Goal: Task Accomplishment & Management: Manage account settings

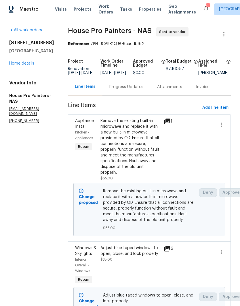
click at [33, 64] on link "Home details" at bounding box center [21, 63] width 25 height 4
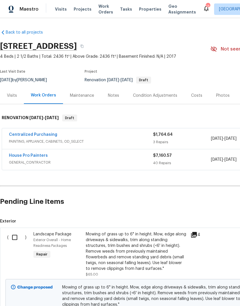
click at [18, 239] on input "checkbox" at bounding box center [17, 238] width 16 height 12
checkbox input "true"
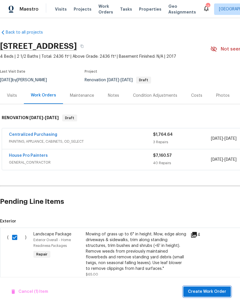
click at [215, 294] on span "Create Work Order" at bounding box center [207, 291] width 38 height 7
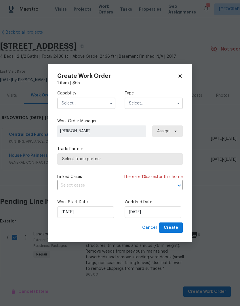
click at [98, 102] on input "text" at bounding box center [86, 103] width 58 height 11
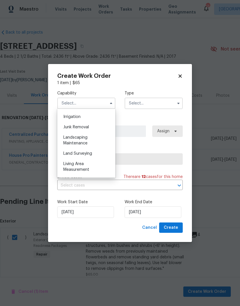
scroll to position [356, 0]
click at [93, 139] on div "Landscaping Maintenance" at bounding box center [86, 140] width 55 height 16
type input "Landscaping Maintenance"
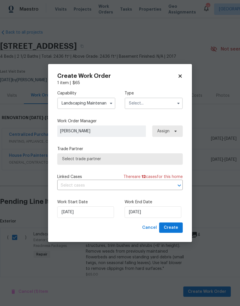
click at [153, 104] on input "text" at bounding box center [153, 103] width 58 height 11
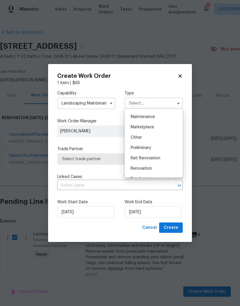
scroll to position [92, 0]
click at [151, 168] on span "Renovation" at bounding box center [140, 168] width 21 height 4
type input "Renovation"
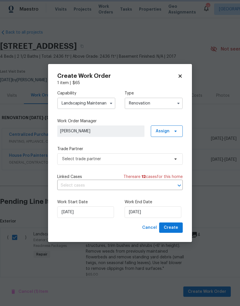
scroll to position [0, 0]
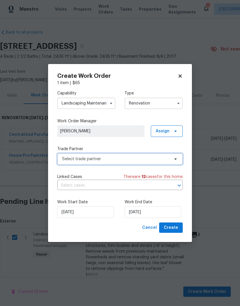
click at [174, 160] on icon at bounding box center [175, 159] width 5 height 5
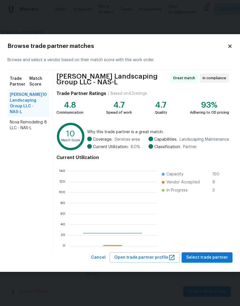
scroll to position [80, 89]
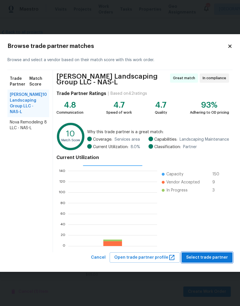
click at [208, 259] on span "Select trade partner" at bounding box center [207, 257] width 42 height 7
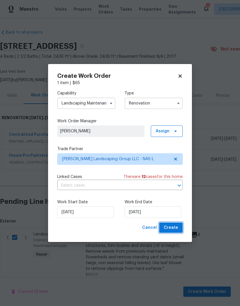
click at [178, 229] on button "Create" at bounding box center [171, 228] width 24 height 11
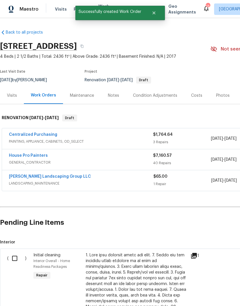
click at [19, 258] on input "checkbox" at bounding box center [17, 258] width 16 height 12
checkbox input "true"
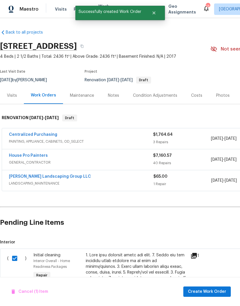
click at [209, 288] on button "Create Work Order" at bounding box center [206, 292] width 47 height 11
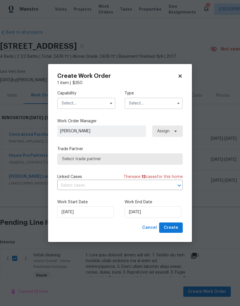
click at [101, 103] on input "text" at bounding box center [86, 103] width 58 height 11
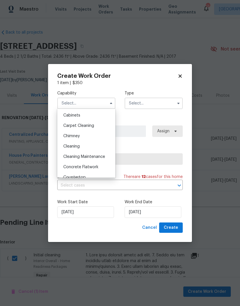
scroll to position [57, 0]
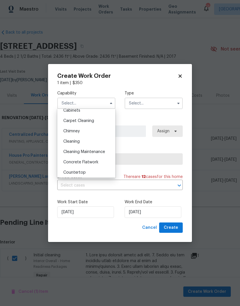
click at [79, 143] on span "Cleaning" at bounding box center [71, 142] width 16 height 4
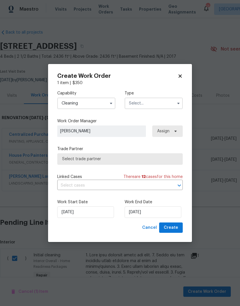
click at [114, 104] on button "button" at bounding box center [110, 103] width 7 height 7
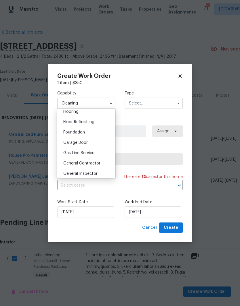
scroll to position [228, 0]
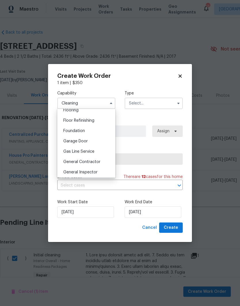
click at [96, 162] on span "General Contractor" at bounding box center [81, 162] width 37 height 4
type input "General Contractor"
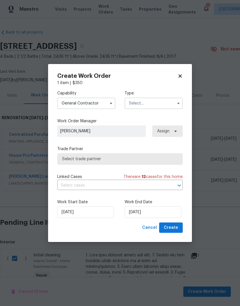
click at [155, 104] on input "text" at bounding box center [153, 103] width 58 height 11
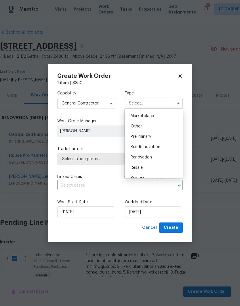
scroll to position [103, 0]
click at [151, 158] on span "Renovation" at bounding box center [140, 157] width 21 height 4
type input "Renovation"
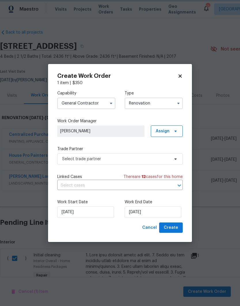
scroll to position [0, 0]
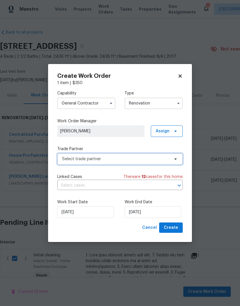
click at [174, 159] on icon at bounding box center [175, 159] width 5 height 5
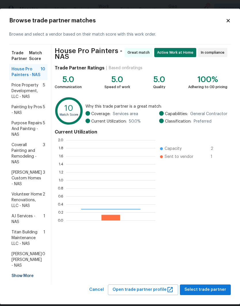
scroll to position [80, 89]
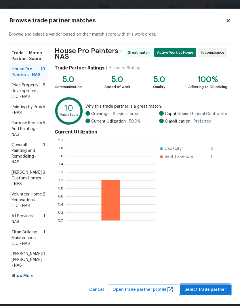
click at [210, 287] on span "Select trade partner" at bounding box center [205, 289] width 42 height 7
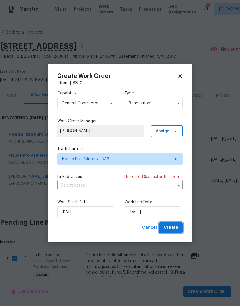
click at [176, 227] on span "Create" at bounding box center [170, 227] width 14 height 7
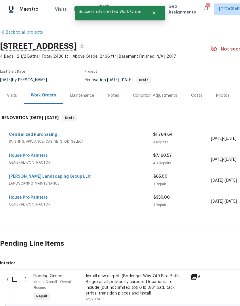
click at [19, 280] on input "checkbox" at bounding box center [17, 279] width 16 height 12
checkbox input "true"
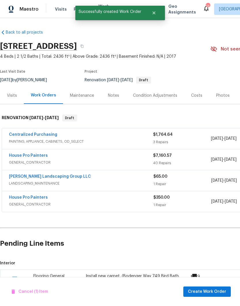
click at [210, 291] on span "Create Work Order" at bounding box center [207, 291] width 38 height 7
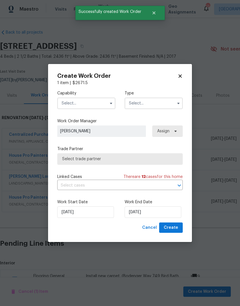
click at [96, 103] on input "text" at bounding box center [86, 103] width 58 height 11
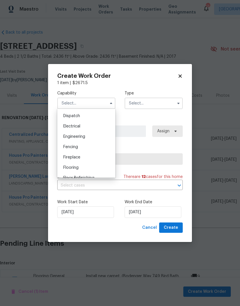
scroll to position [171, 0]
click at [79, 166] on div "Flooring" at bounding box center [86, 167] width 55 height 10
type input "Flooring"
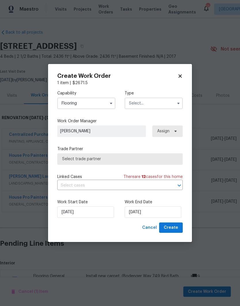
click at [155, 102] on input "text" at bounding box center [153, 103] width 58 height 11
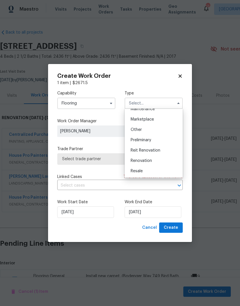
scroll to position [103, 0]
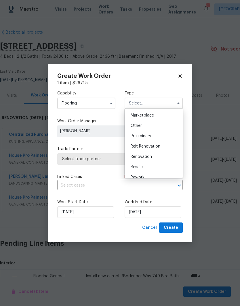
click at [151, 157] on span "Renovation" at bounding box center [140, 157] width 21 height 4
type input "Renovation"
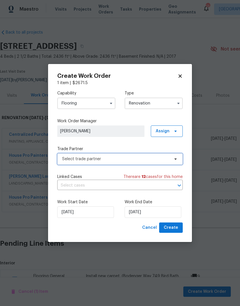
click at [174, 160] on icon at bounding box center [175, 159] width 5 height 5
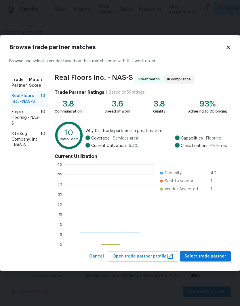
scroll to position [80, 90]
click at [27, 138] on span "Rite Rug Company, Inc. - NAS-S" at bounding box center [25, 139] width 29 height 17
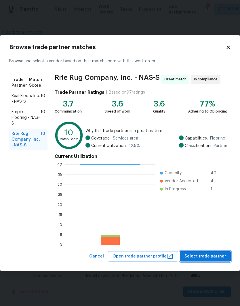
click at [215, 256] on span "Select trade partner" at bounding box center [205, 256] width 42 height 7
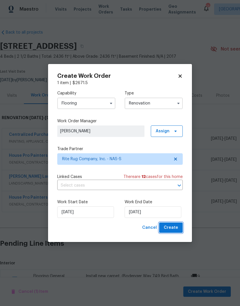
click at [174, 229] on span "Create" at bounding box center [170, 227] width 14 height 7
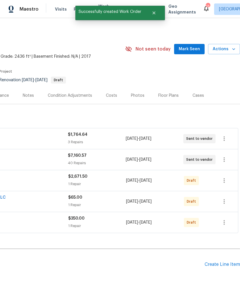
scroll to position [0, 85]
click at [192, 49] on span "Mark Seen" at bounding box center [188, 49] width 21 height 7
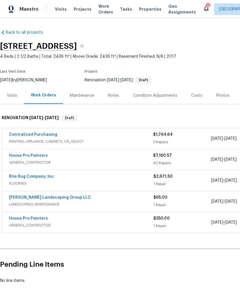
scroll to position [0, 0]
click at [43, 176] on link "Rite Rug Company, Inc." at bounding box center [32, 177] width 46 height 4
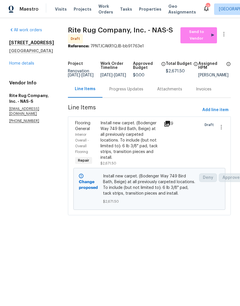
click at [95, 92] on div "Line Items" at bounding box center [85, 89] width 21 height 6
click at [219, 114] on span "Add line item" at bounding box center [215, 110] width 26 height 7
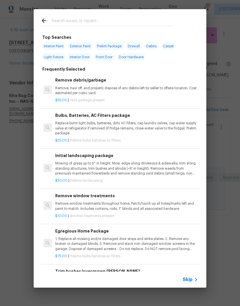
click at [121, 19] on input "text" at bounding box center [112, 21] width 122 height 9
type input "Flooring"
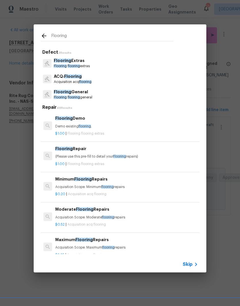
click at [82, 96] on p "Flooring flooring general" at bounding box center [73, 97] width 38 height 5
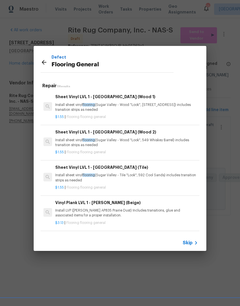
click at [104, 177] on p "Install sheet vinyl flooring (Sugar Valley - Tile "Look", 592 Cool Sands) inclu…" at bounding box center [126, 178] width 142 height 10
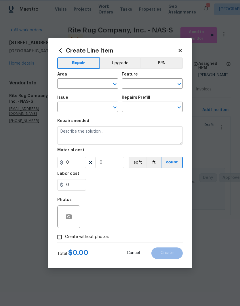
type input "Overall Flooring"
type input "Flooring General"
type input "Sheet Vinyl LVL 1 - Sugar Valley (Tile) $1.55"
type textarea "Install sheet vinyl flooring (Sugar Valley - Tile "Look", 592 Cool Sands) inclu…"
type input "1.55"
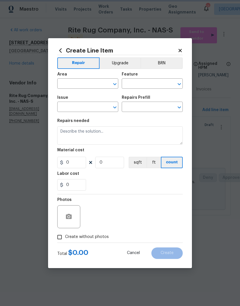
type input "1"
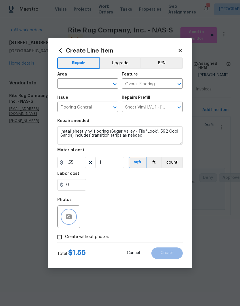
click at [70, 217] on icon "button" at bounding box center [69, 216] width 6 height 5
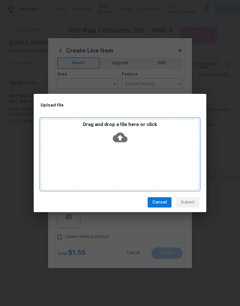
click at [148, 150] on div "Drag and drop a file here or click" at bounding box center [120, 155] width 159 height 72
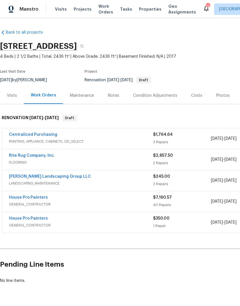
click at [44, 197] on link "House Pro Painters" at bounding box center [28, 198] width 39 height 4
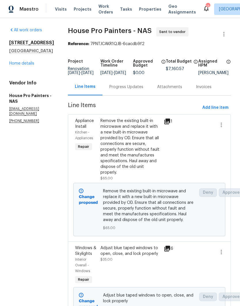
click at [135, 90] on div "Progress Updates" at bounding box center [126, 87] width 34 height 6
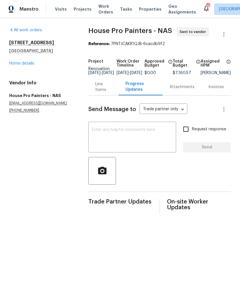
click at [118, 133] on textarea at bounding box center [132, 138] width 81 height 20
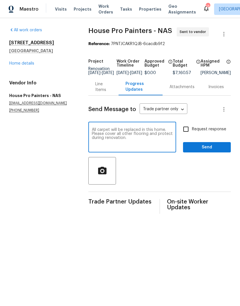
type textarea "All carpet will be replaced in this home. Please cover all other flooring and p…"
click at [208, 151] on span "Send" at bounding box center [206, 147] width 38 height 7
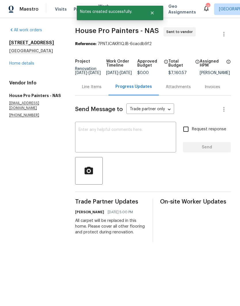
click at [109, 136] on textarea at bounding box center [125, 138] width 94 height 20
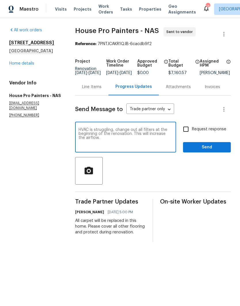
type textarea "HVAC is struggling, change out all filters at the beginning of the renovation. …"
click at [212, 151] on span "Send" at bounding box center [206, 147] width 38 height 7
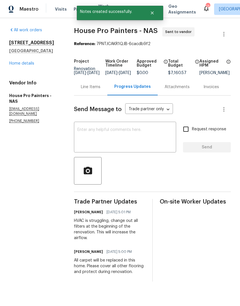
click at [115, 133] on textarea at bounding box center [124, 138] width 95 height 20
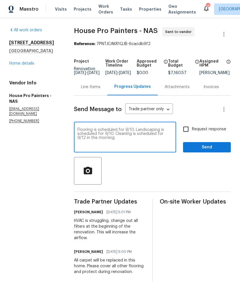
type textarea "Flooring is scheduled for 9/10. Landscaping is scheduled for 9/10. Cleaning is …"
click at [209, 150] on span "Send" at bounding box center [206, 147] width 38 height 7
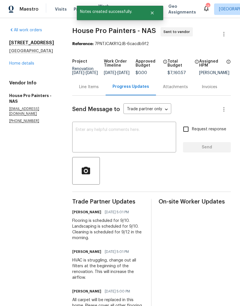
click at [98, 134] on textarea at bounding box center [124, 138] width 97 height 20
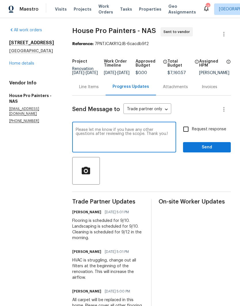
click at [74, 134] on div "Please let me know if you have any other questions after reviewing the scope. T…" at bounding box center [124, 137] width 104 height 29
click at [78, 132] on textarea "Please let me know if you have any other questions after reviewing the scope. T…" at bounding box center [124, 138] width 97 height 20
type textarea "Hi [PERSON_NAME], it was good talking to you [DATE].Please let me know if you h…"
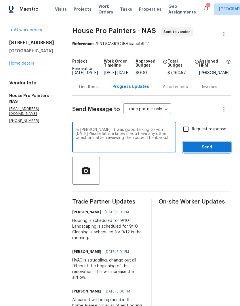
click at [206, 151] on span "Send" at bounding box center [206, 147] width 38 height 7
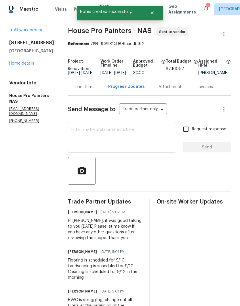
click at [33, 64] on link "Home details" at bounding box center [21, 63] width 25 height 4
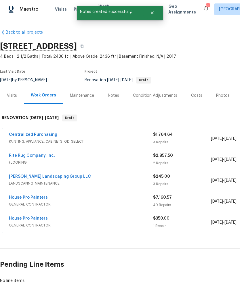
click at [115, 96] on div "Notes" at bounding box center [113, 96] width 11 height 6
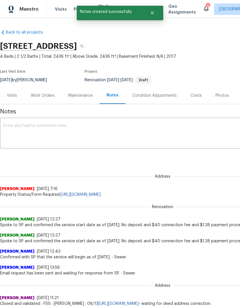
click at [80, 126] on textarea at bounding box center [162, 134] width 318 height 20
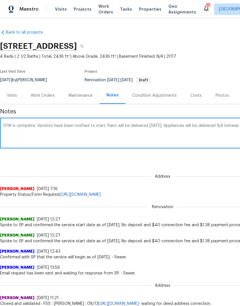
scroll to position [0, 85]
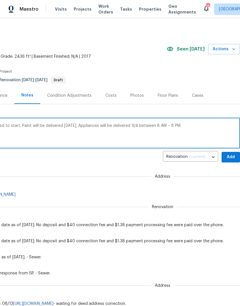
click at [88, 127] on textarea "D1W is complete. Vendors have been notified to start. Paint will be delivered […" at bounding box center [77, 134] width 318 height 20
type textarea "D1W is complete. Vendors have been notified to start. Paint will be delivered […"
click at [232, 158] on span "Add" at bounding box center [230, 157] width 9 height 7
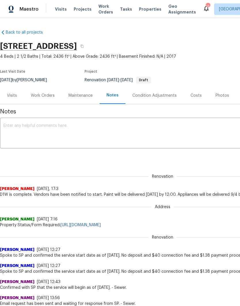
scroll to position [0, 0]
click at [62, 129] on textarea at bounding box center [162, 134] width 318 height 20
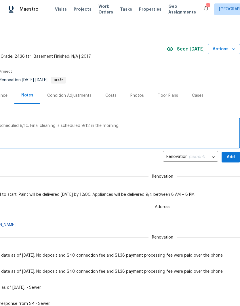
scroll to position [0, 85]
type textarea "Flooring is scheduled 9/10. Landscaping is scheduled 9/10. Final cleaning is sc…"
click at [230, 157] on span "Add" at bounding box center [230, 157] width 9 height 7
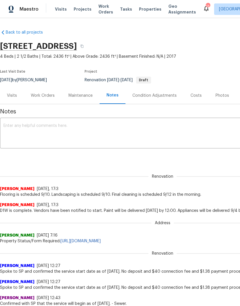
scroll to position [0, 0]
click at [47, 95] on div "Work Orders" at bounding box center [43, 96] width 24 height 6
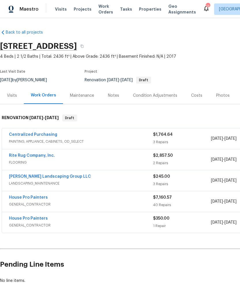
click at [43, 198] on link "House Pro Painters" at bounding box center [28, 198] width 39 height 4
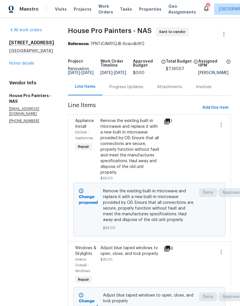
click at [139, 90] on div "Progress Updates" at bounding box center [126, 87] width 34 height 6
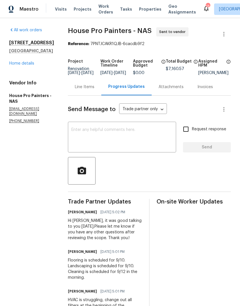
click at [122, 133] on textarea at bounding box center [121, 138] width 101 height 20
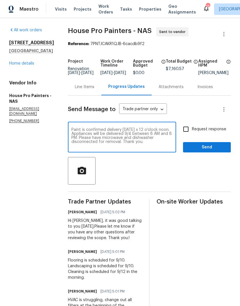
click at [155, 136] on textarea "Paint is confirmed delivery [DATE] x 12 o’clock noon. Appliances will be delive…" at bounding box center [121, 138] width 101 height 20
type textarea "Paint is confirmed delivery [DATE] by 12 o’clock noon. Appliances will be deliv…"
click at [212, 151] on span "Send" at bounding box center [206, 147] width 38 height 7
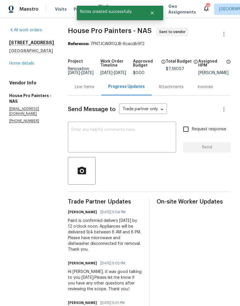
click at [31, 65] on link "Home details" at bounding box center [21, 63] width 25 height 4
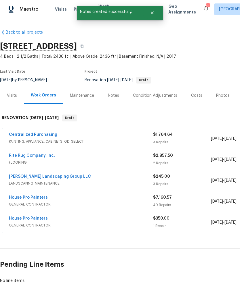
click at [48, 200] on div "House Pro Painters" at bounding box center [81, 198] width 144 height 7
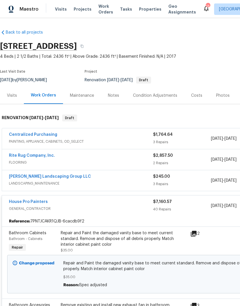
click at [41, 203] on link "House Pro Painters" at bounding box center [28, 202] width 39 height 4
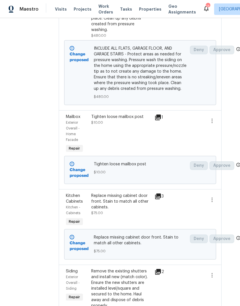
scroll to position [2133, 9]
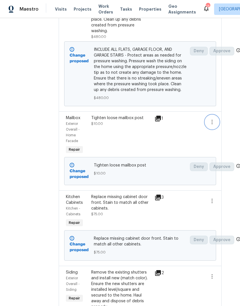
click at [215, 126] on icon "button" at bounding box center [211, 122] width 7 height 7
click at [220, 140] on li "Cancel" at bounding box center [216, 138] width 22 height 9
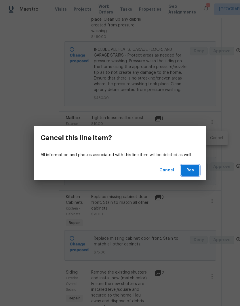
click at [194, 172] on span "Yes" at bounding box center [189, 170] width 9 height 7
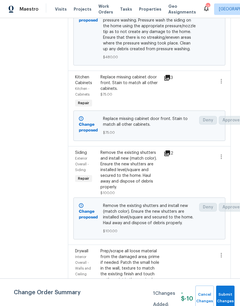
scroll to position [2174, 0]
click at [143, 176] on div "Remove the existing shutters and install new (match color). Ensure the new shut…" at bounding box center [130, 170] width 60 height 40
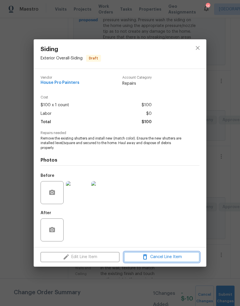
click at [171, 256] on span "Cancel Line Item" at bounding box center [162, 257] width 72 height 7
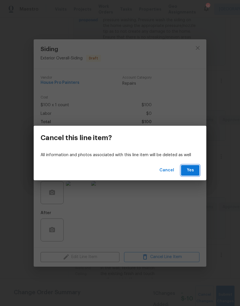
click at [194, 169] on button "Yes" at bounding box center [190, 170] width 18 height 11
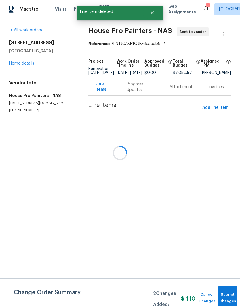
scroll to position [0, 0]
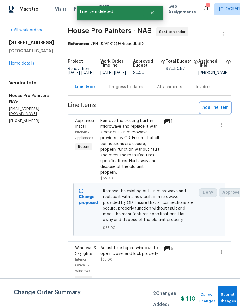
click at [221, 111] on span "Add line item" at bounding box center [215, 107] width 26 height 7
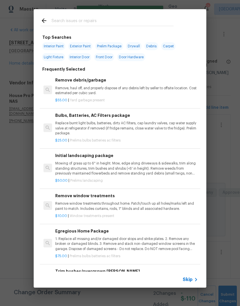
click at [99, 18] on input "text" at bounding box center [112, 21] width 122 height 9
type input "Shutters"
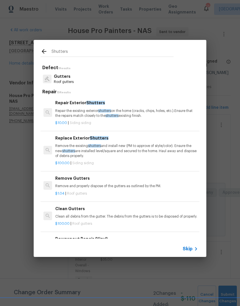
click at [91, 146] on span "shutters" at bounding box center [94, 145] width 13 height 3
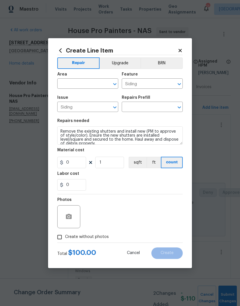
type input "Replace Exterior Shutters $100.00"
type input "100"
click at [100, 82] on input "text" at bounding box center [79, 84] width 45 height 9
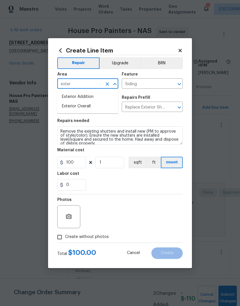
click at [89, 108] on li "Exterior Overall" at bounding box center [87, 106] width 61 height 9
type input "Exterior Overall"
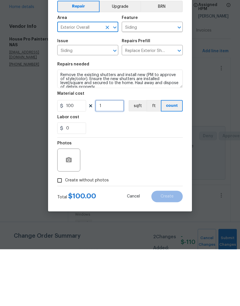
click at [110, 157] on input "1" at bounding box center [109, 162] width 29 height 11
type input "2"
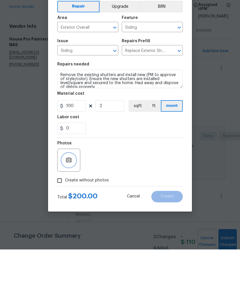
click at [74, 210] on button "button" at bounding box center [69, 217] width 14 height 14
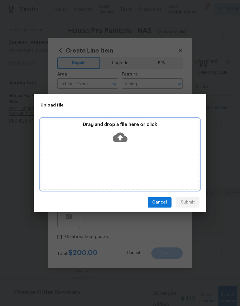
click at [136, 149] on div "Drag and drop a file here or click" at bounding box center [120, 155] width 159 height 72
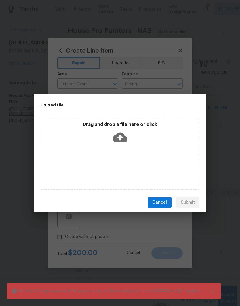
click at [162, 200] on span "Cancel" at bounding box center [159, 202] width 15 height 7
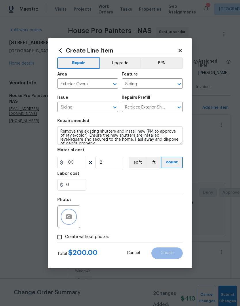
click at [74, 219] on button "button" at bounding box center [69, 217] width 14 height 14
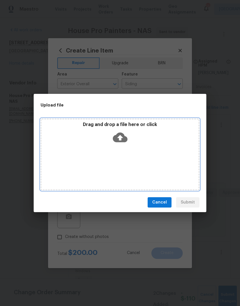
click at [150, 142] on div "Drag and drop a file here or click" at bounding box center [119, 134] width 157 height 25
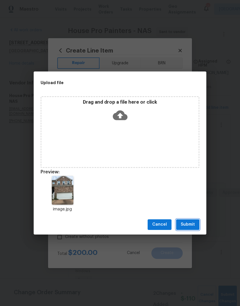
click at [192, 225] on span "Submit" at bounding box center [187, 224] width 14 height 7
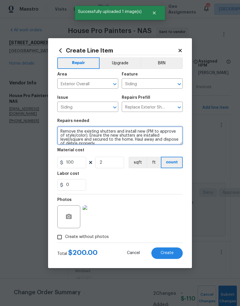
click at [81, 136] on textarea "Remove the existing shutters and install new (PM to approve of style/color). En…" at bounding box center [119, 135] width 125 height 18
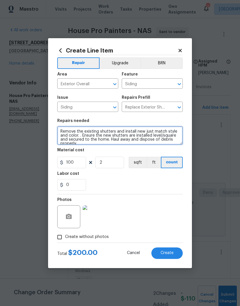
click at [153, 133] on textarea "Remove the existing shutters and install new just match style and color. . Ensu…" at bounding box center [119, 135] width 125 height 18
click at [73, 138] on textarea "Remove the existing shutters and install new - match style and color. . Ensure …" at bounding box center [119, 135] width 125 height 18
click at [76, 136] on textarea "Remove the existing shutters and install new - match style and color. . Ensure …" at bounding box center [119, 135] width 125 height 18
type textarea "Remove the existing shutters and install new - match style and color. Ensure th…"
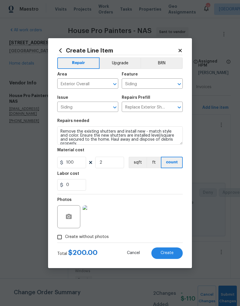
click at [141, 181] on div "0" at bounding box center [119, 184] width 125 height 11
click at [170, 254] on span "Create" at bounding box center [166, 253] width 13 height 4
type input "0"
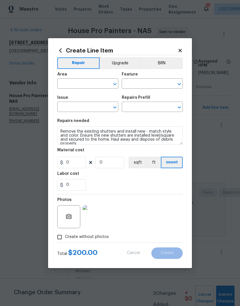
scroll to position [0, 0]
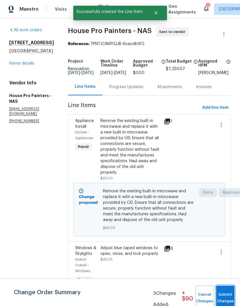
click at [227, 293] on span "Submit Changes" at bounding box center [225, 298] width 13 height 13
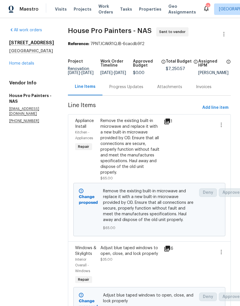
click at [29, 65] on link "Home details" at bounding box center [21, 63] width 25 height 4
